Goal: Task Accomplishment & Management: Complete application form

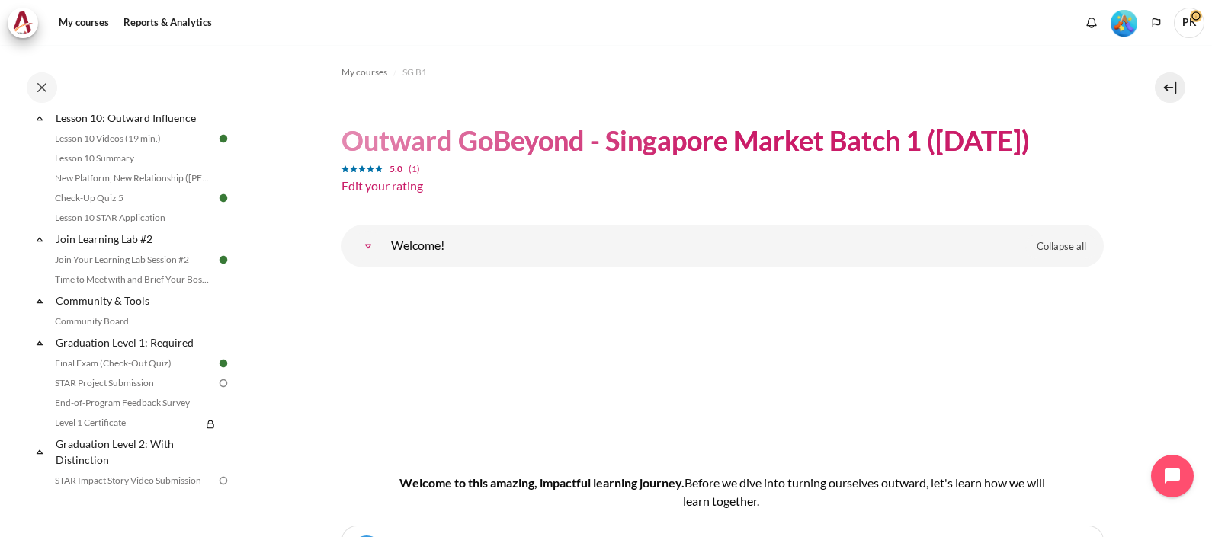
scroll to position [1562, 0]
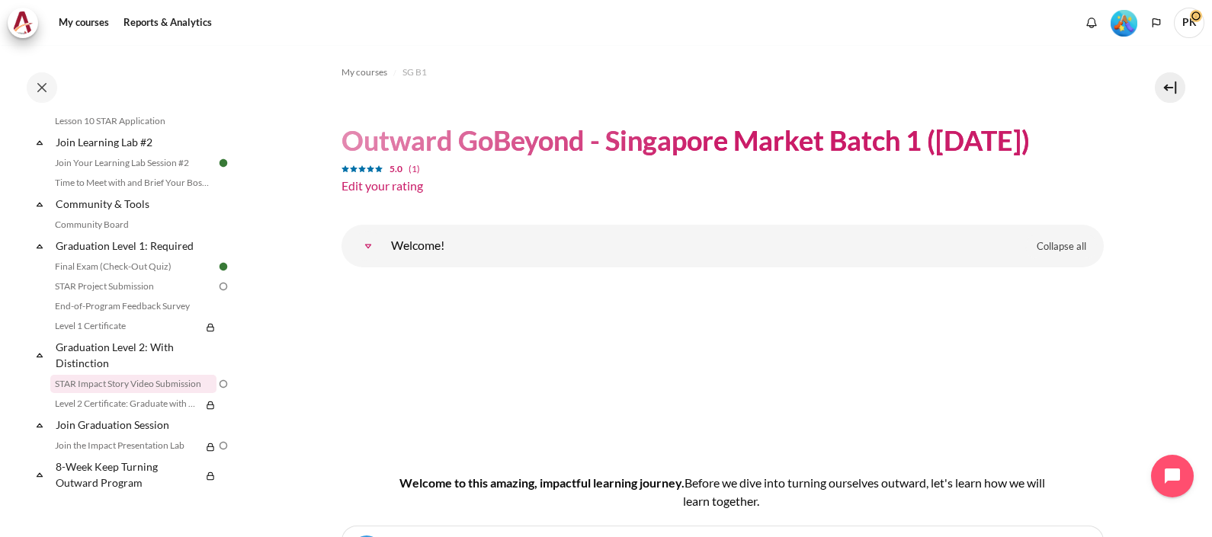
click at [164, 387] on link "STAR Impact Story Video Submission" at bounding box center [133, 384] width 166 height 18
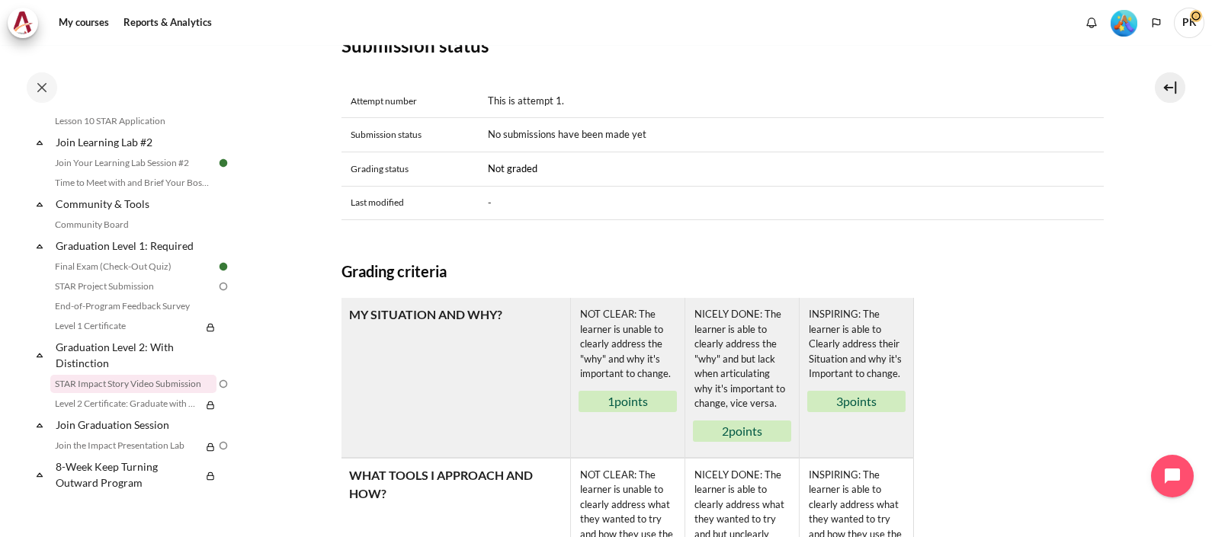
scroll to position [953, 0]
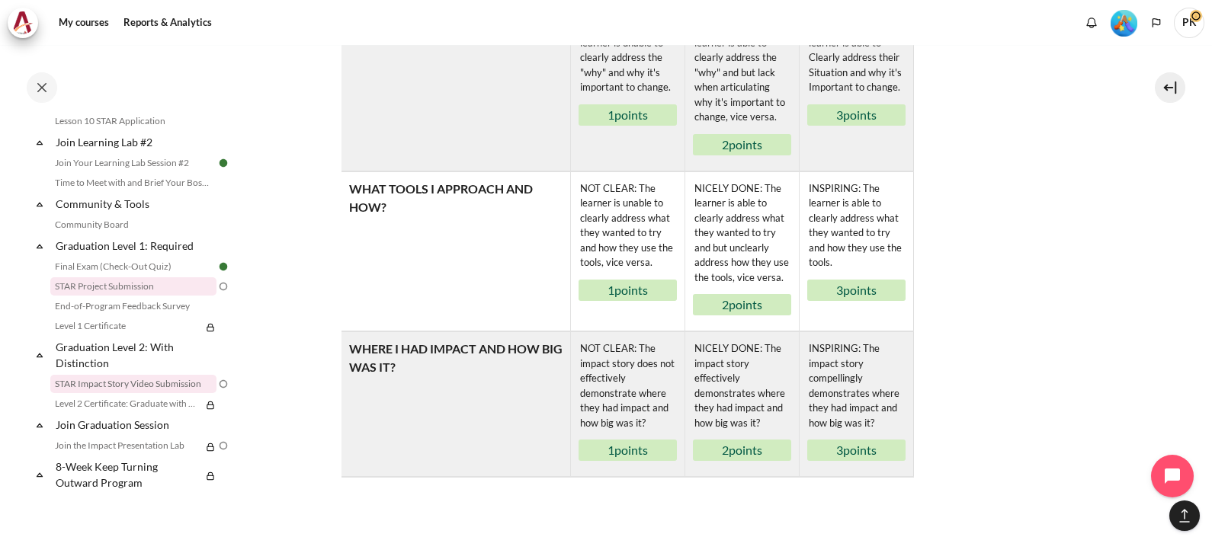
click at [139, 283] on link "STAR Project Submission" at bounding box center [133, 286] width 166 height 18
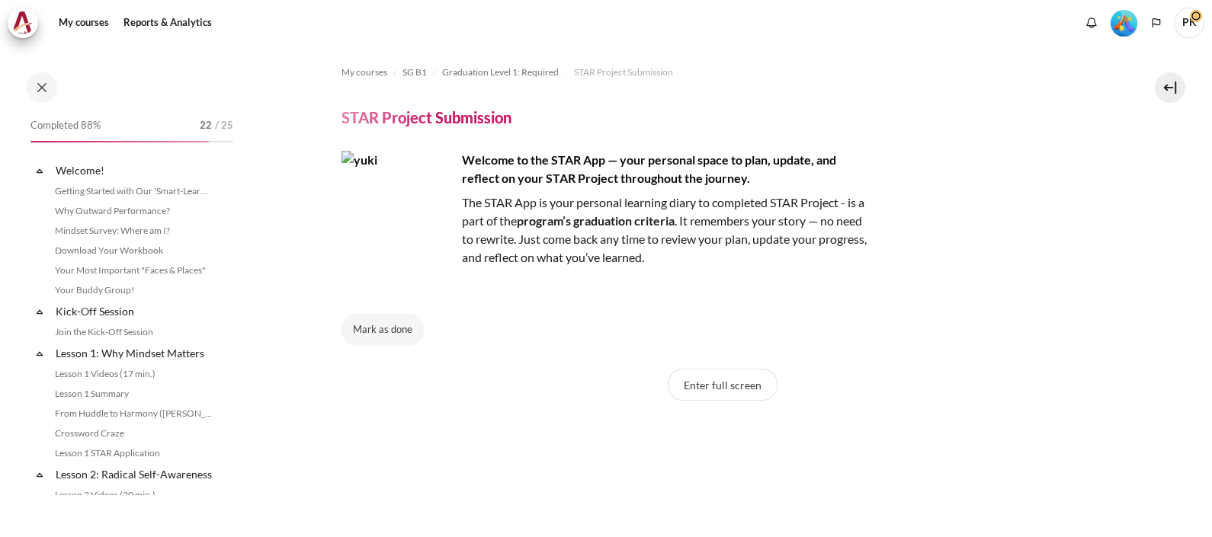
scroll to position [1544, 0]
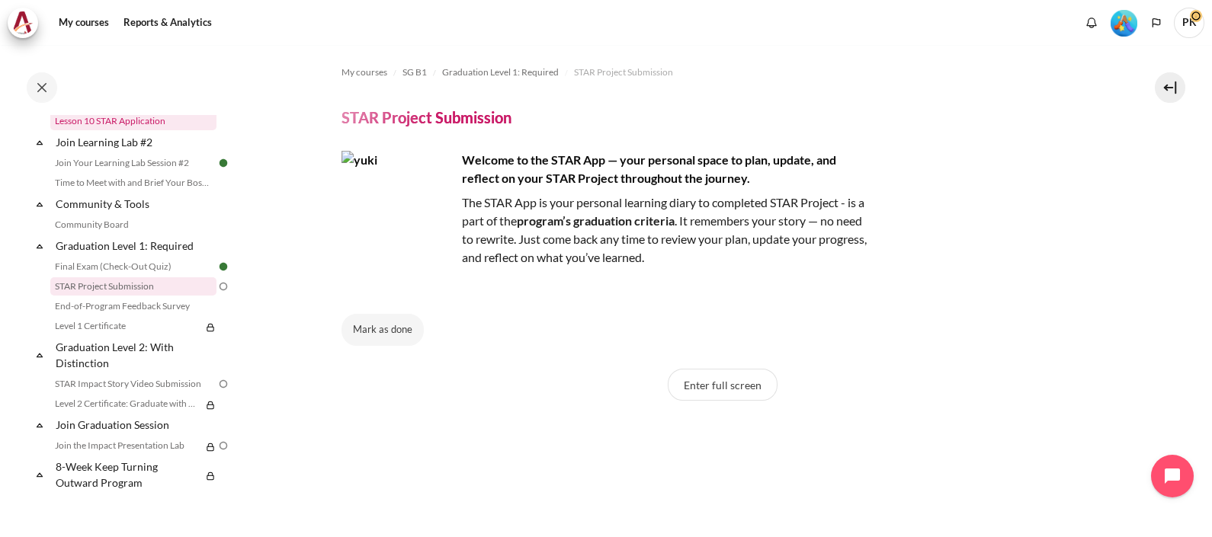
click at [136, 130] on link "Lesson 10 STAR Application" at bounding box center [133, 121] width 166 height 18
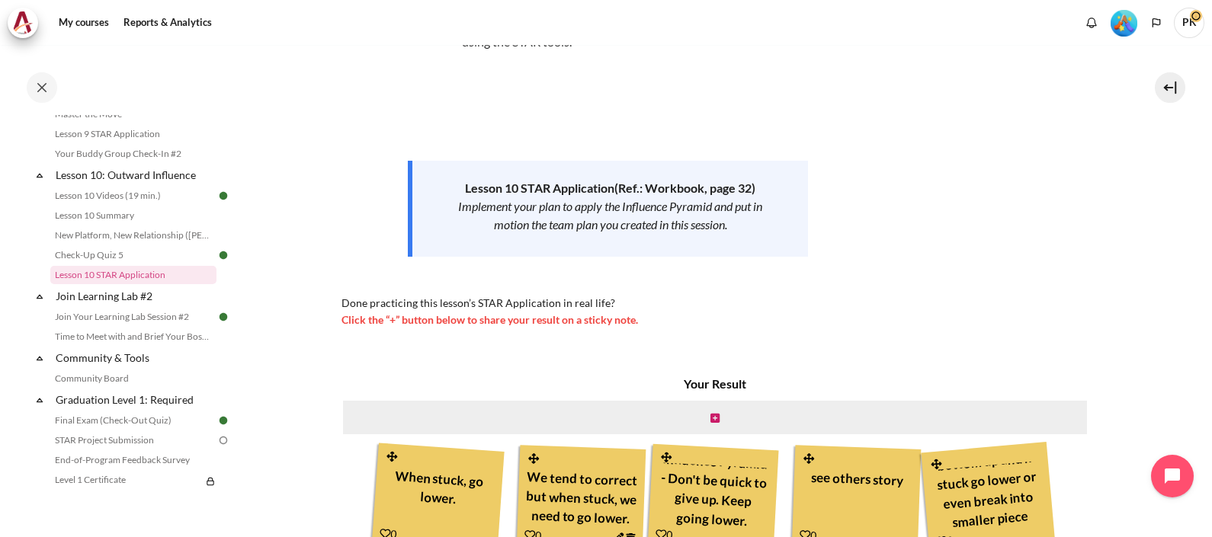
scroll to position [276, 0]
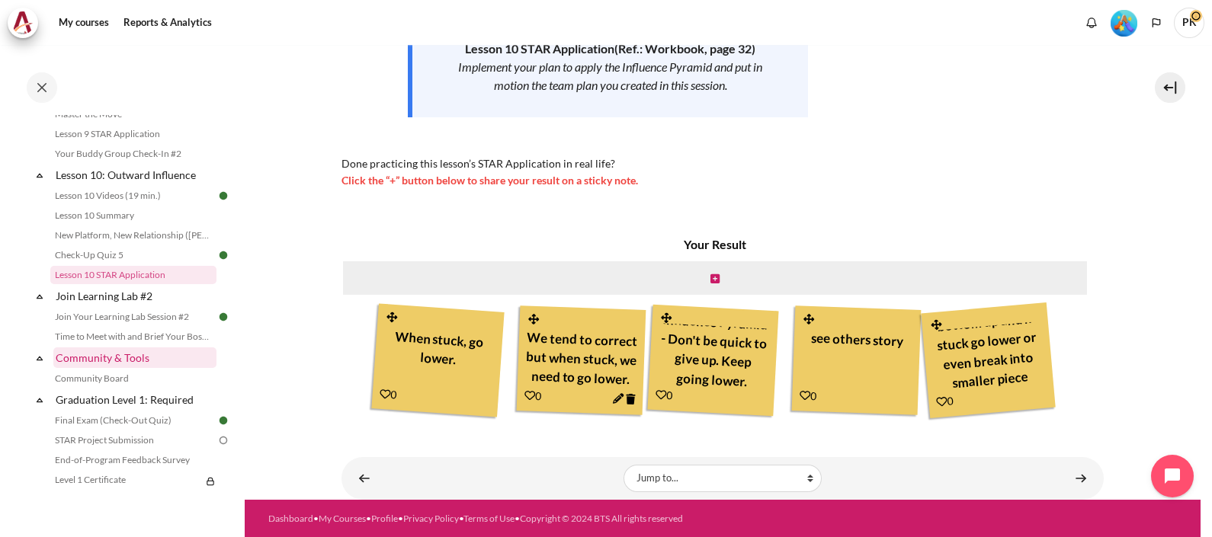
click at [133, 368] on link "Community & Tools" at bounding box center [134, 357] width 163 height 21
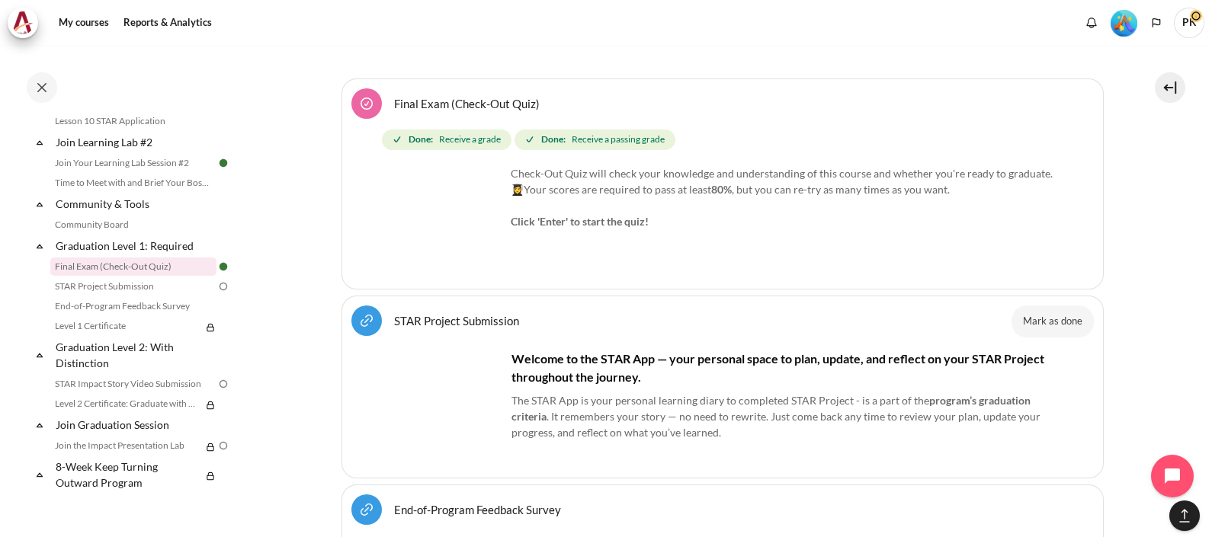
scroll to position [18870, 0]
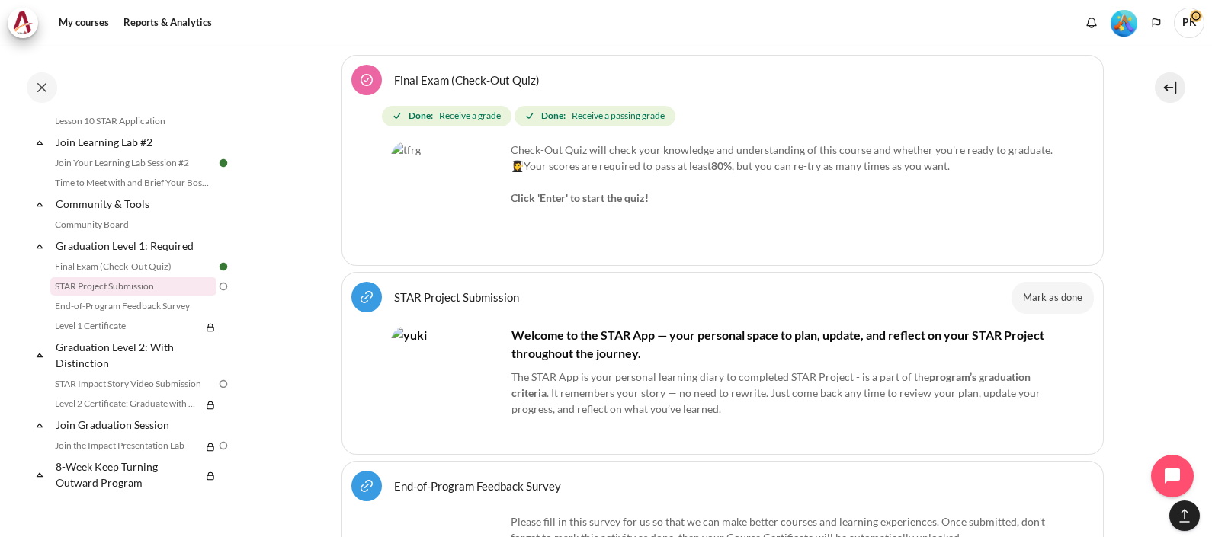
click at [742, 326] on h4 "Welcome to the STAR App — your personal space to plan, update, and reflect on y…" at bounding box center [722, 344] width 663 height 37
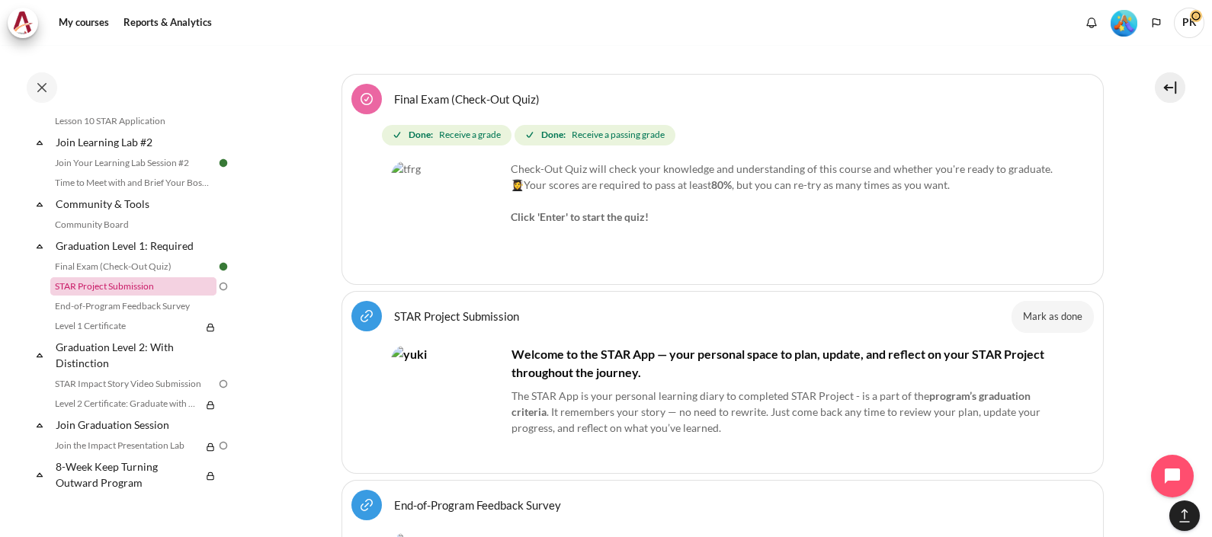
click at [132, 287] on link "STAR Project Submission" at bounding box center [133, 286] width 166 height 18
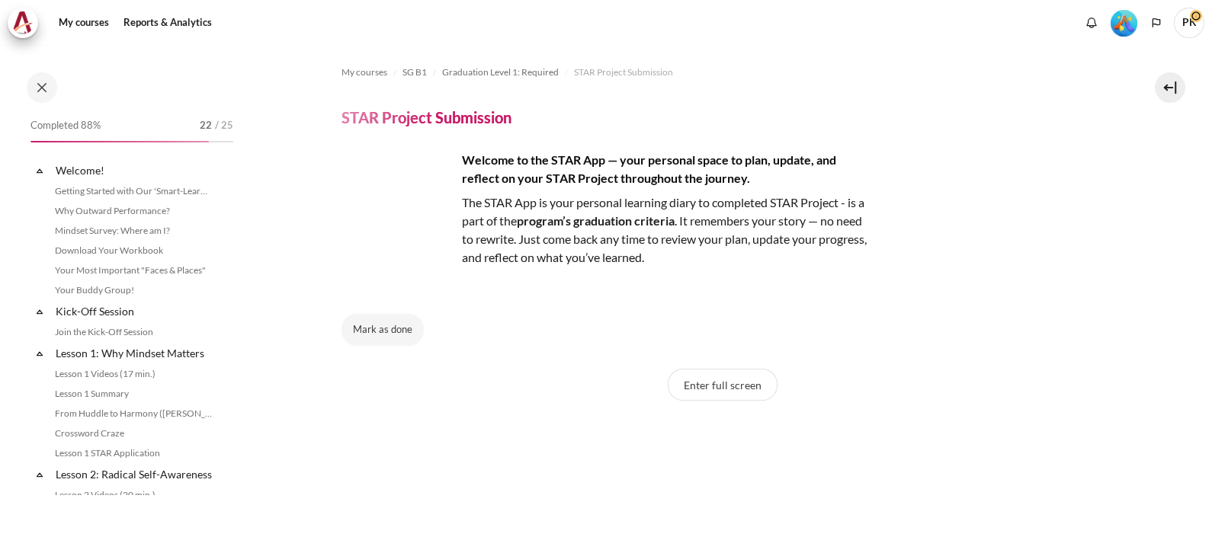
scroll to position [1544, 0]
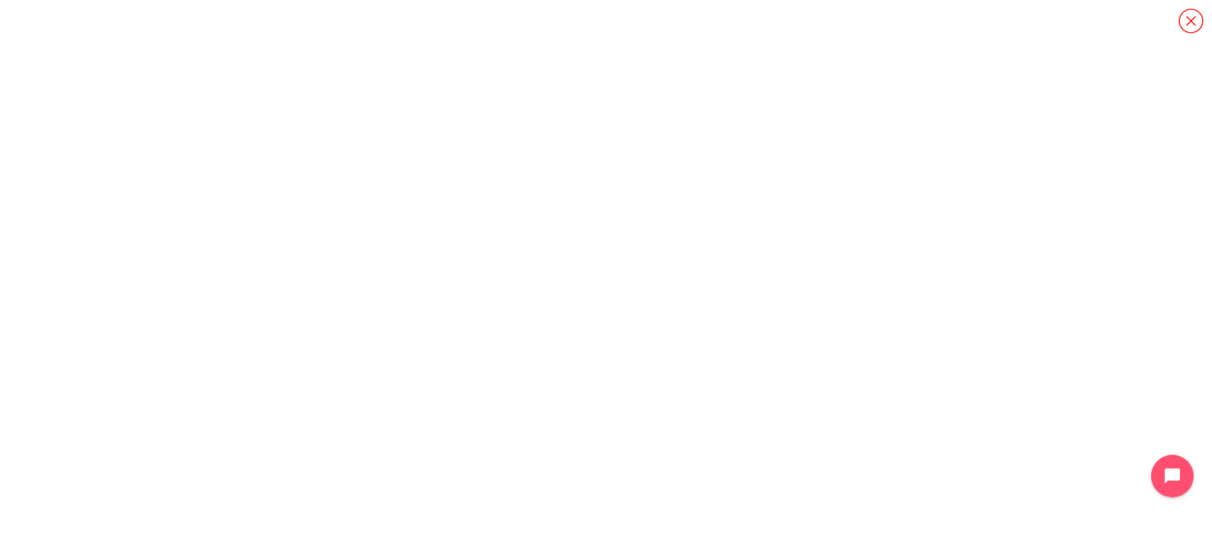
drag, startPoint x: 1190, startPoint y: 25, endPoint x: 1109, endPoint y: 176, distance: 171.1
click at [1190, 25] on icon "Content" at bounding box center [1190, 21] width 27 height 27
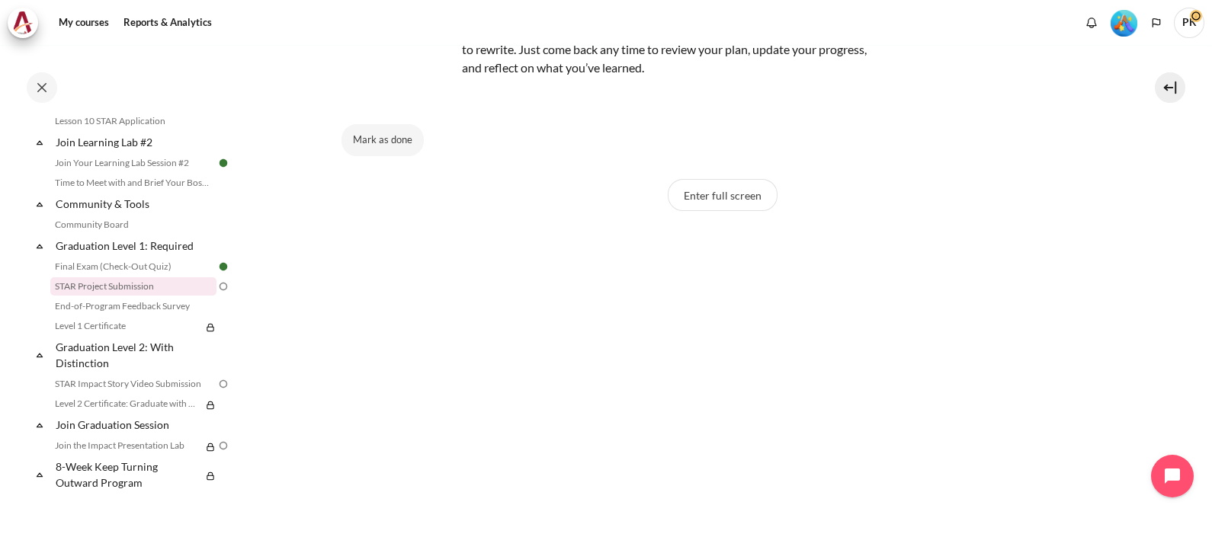
scroll to position [482, 0]
